Goal: Transaction & Acquisition: Purchase product/service

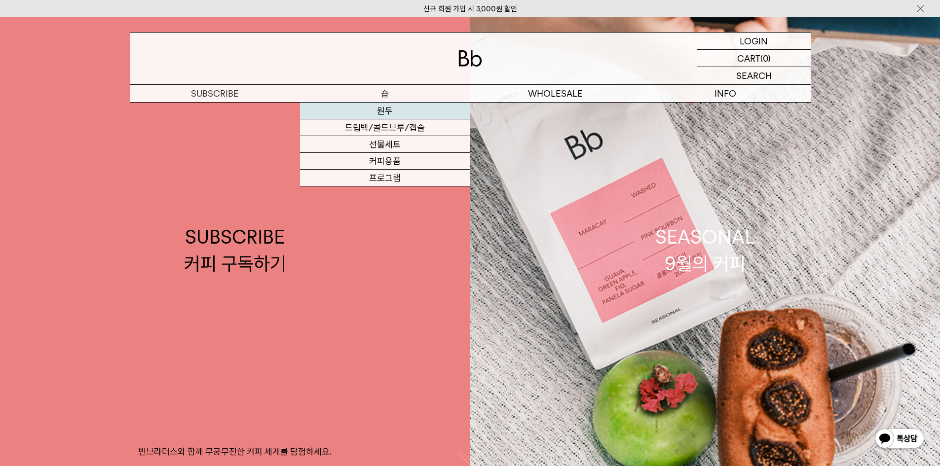
click at [386, 111] on link "원두" at bounding box center [385, 111] width 170 height 17
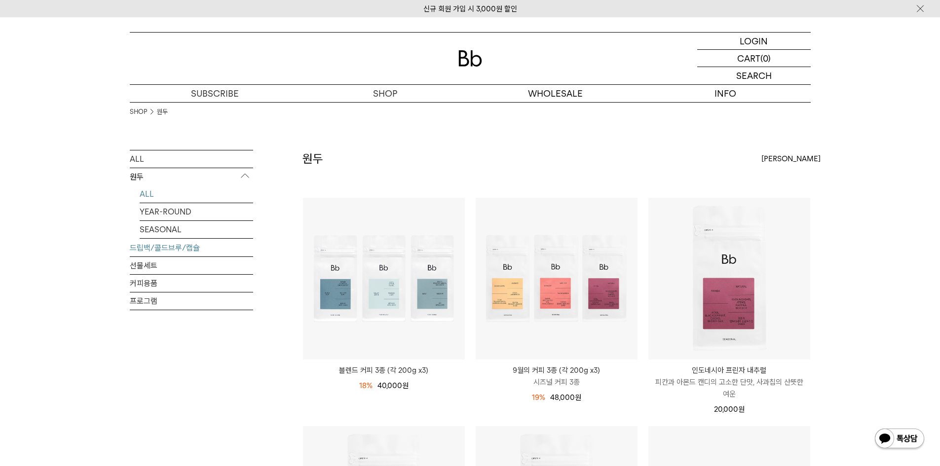
click at [184, 250] on link "드립백/콜드브루/캡슐" at bounding box center [191, 247] width 123 height 17
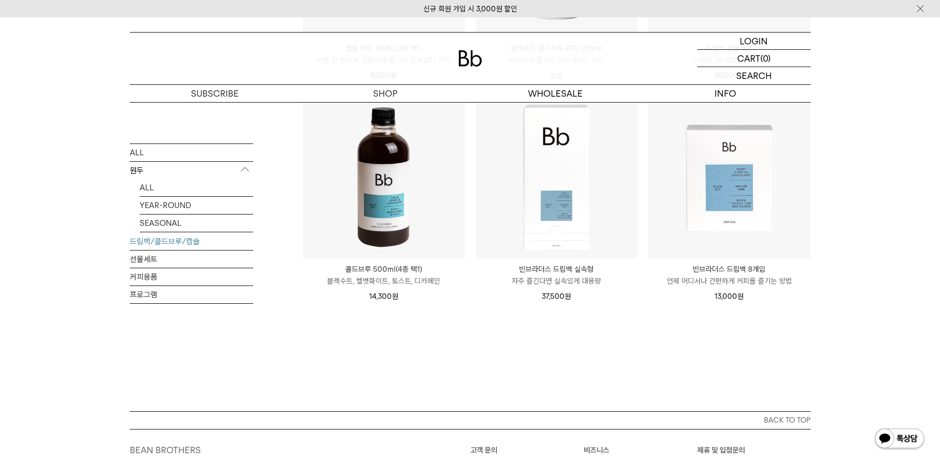
scroll to position [543, 0]
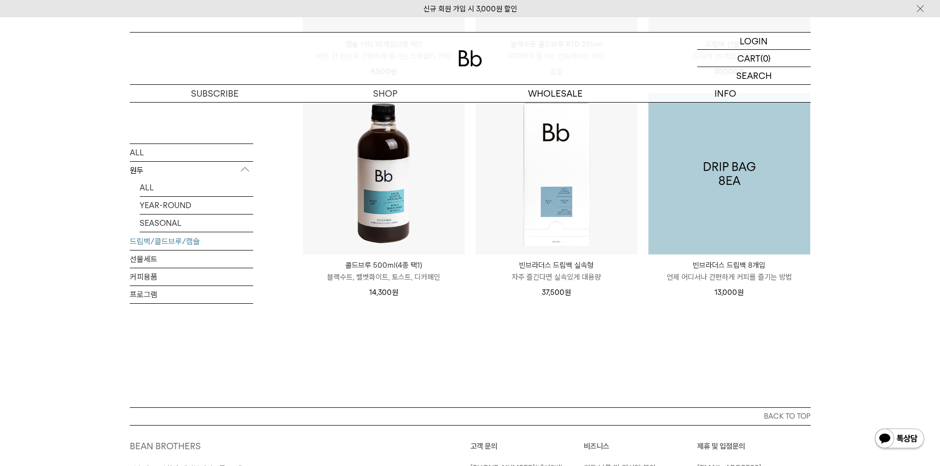
click at [725, 176] on img at bounding box center [729, 174] width 162 height 162
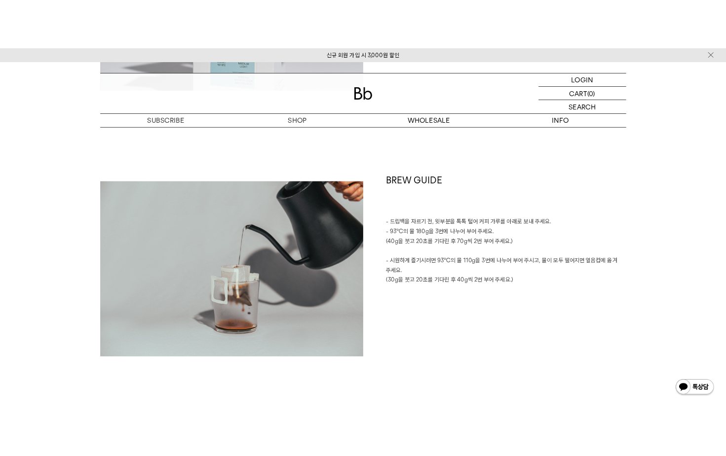
scroll to position [1085, 0]
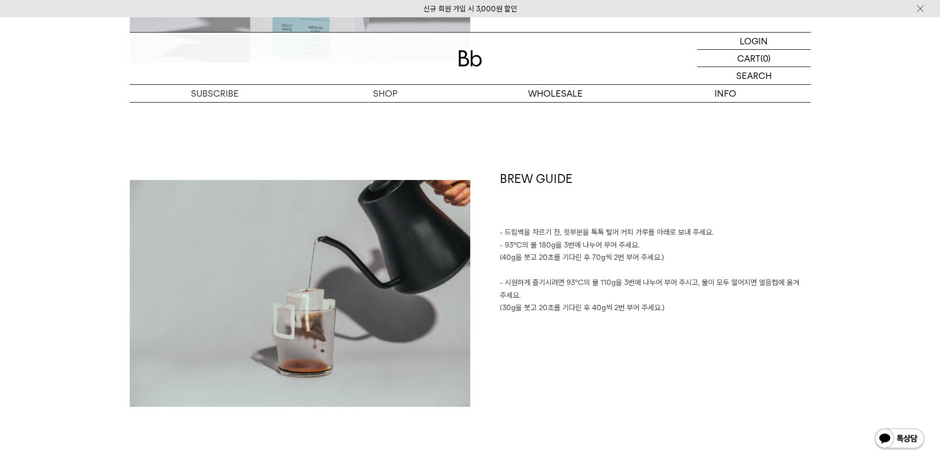
click at [825, 192] on div "SHOP 빈브라더스 드립백 8개입 빈브라더스 드립백 8개입 3종 | 11g x 8ea 13,000 원 공유 SNS 공유하기 페이스북 트위터 핀…" at bounding box center [470, 212] width 710 height 2391
